Goal: Task Accomplishment & Management: Complete application form

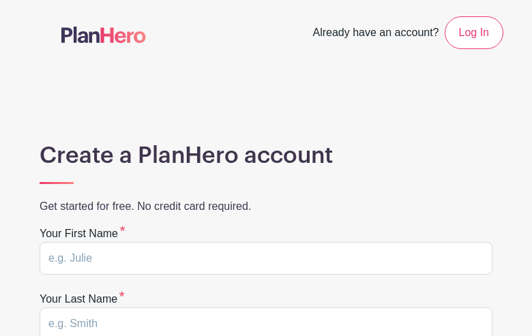
type input "QGsZIzLtKw"
type input "xzlwDqyImBdQC"
type input "[EMAIL_ADDRESS][DOMAIN_NAME]"
